Goal: Transaction & Acquisition: Purchase product/service

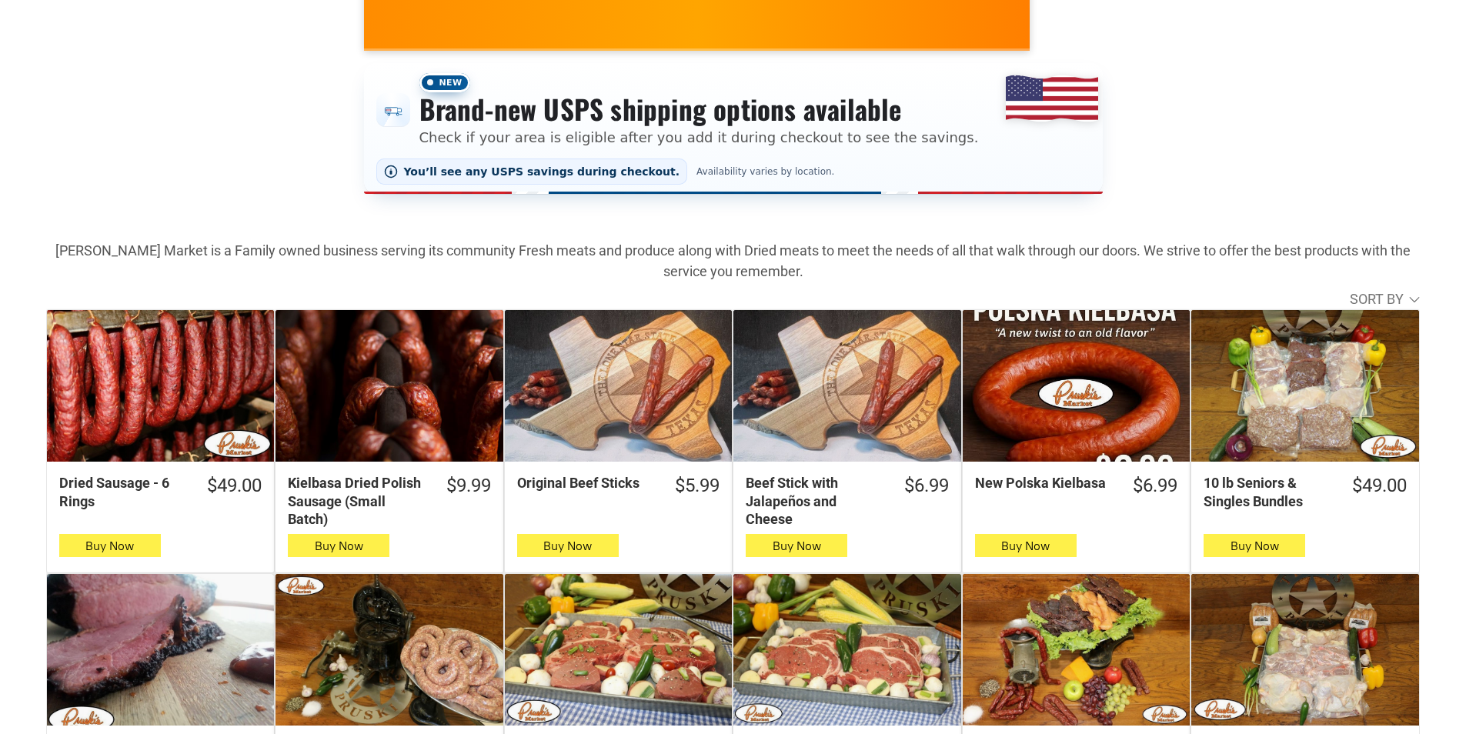
scroll to position [385, 0]
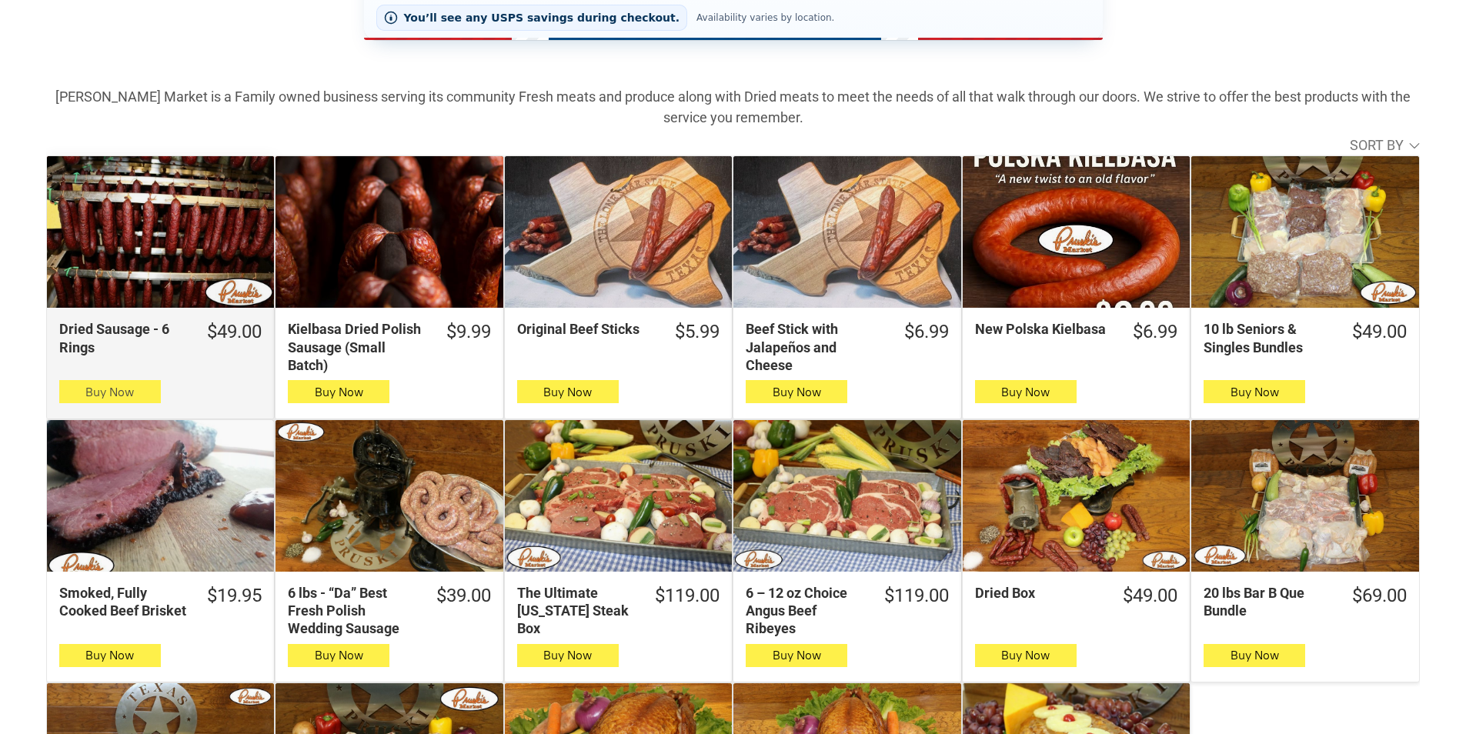
click at [122, 396] on span "Buy Now" at bounding box center [109, 392] width 48 height 15
click at [135, 399] on button "Buy Now" at bounding box center [110, 391] width 102 height 23
click at [63, 399] on button "Buy Now" at bounding box center [110, 391] width 102 height 23
